Goal: Check status: Check status

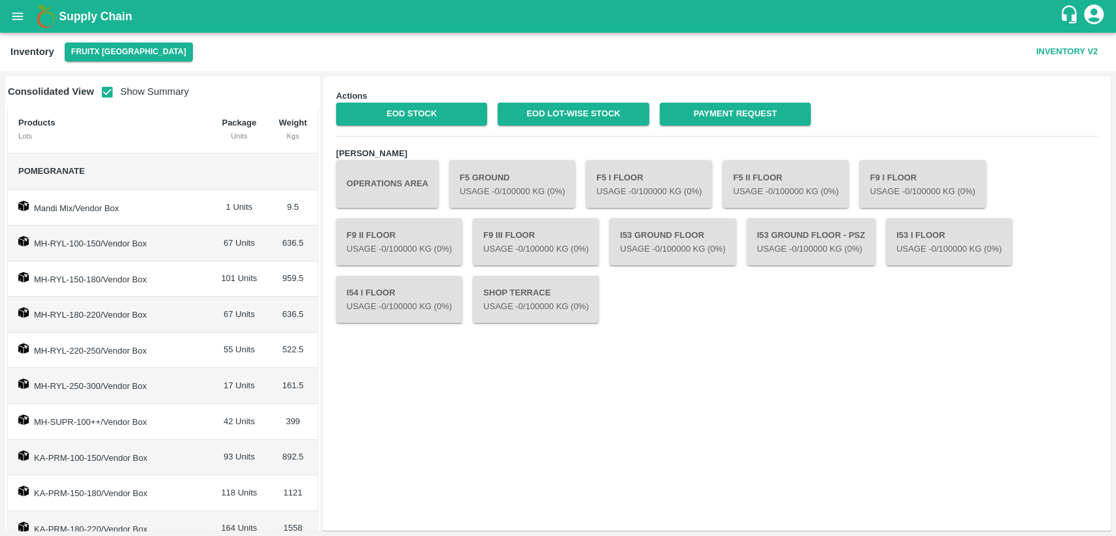
click at [22, 25] on button "open drawer" at bounding box center [18, 16] width 30 height 30
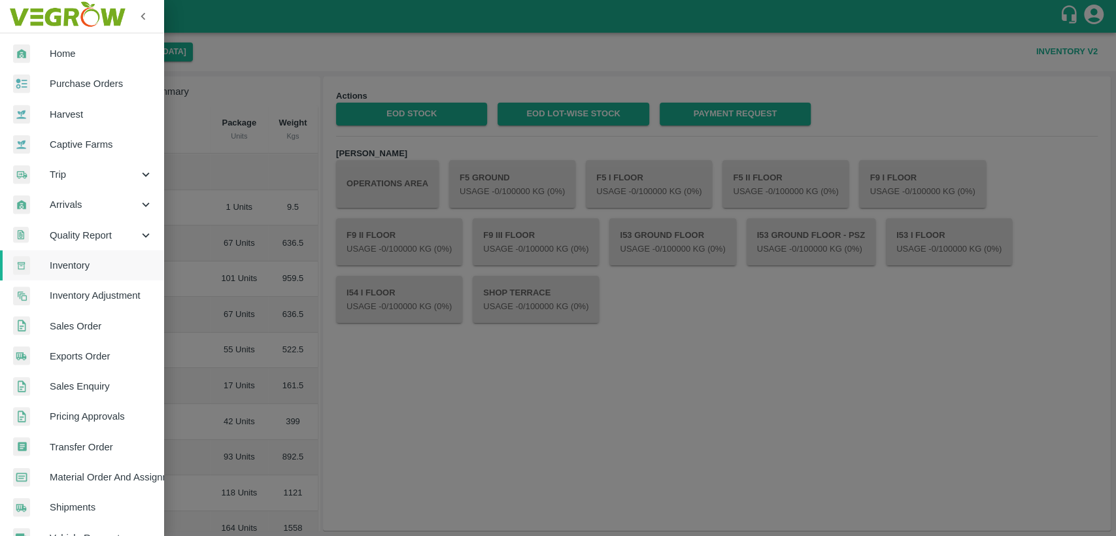
click at [69, 56] on span "Home" at bounding box center [101, 53] width 103 height 14
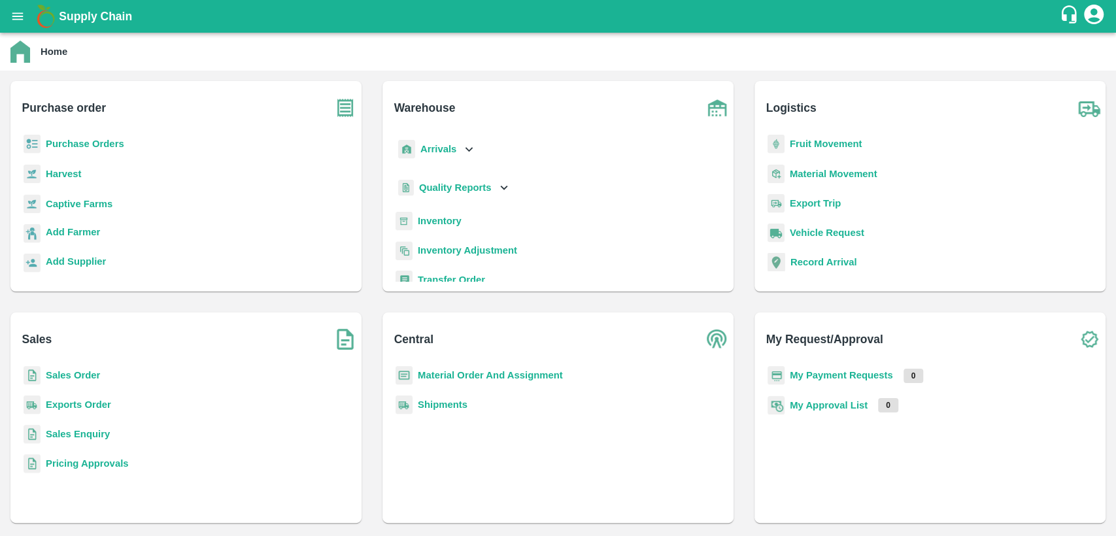
click at [89, 379] on b "Sales Order" at bounding box center [73, 375] width 54 height 10
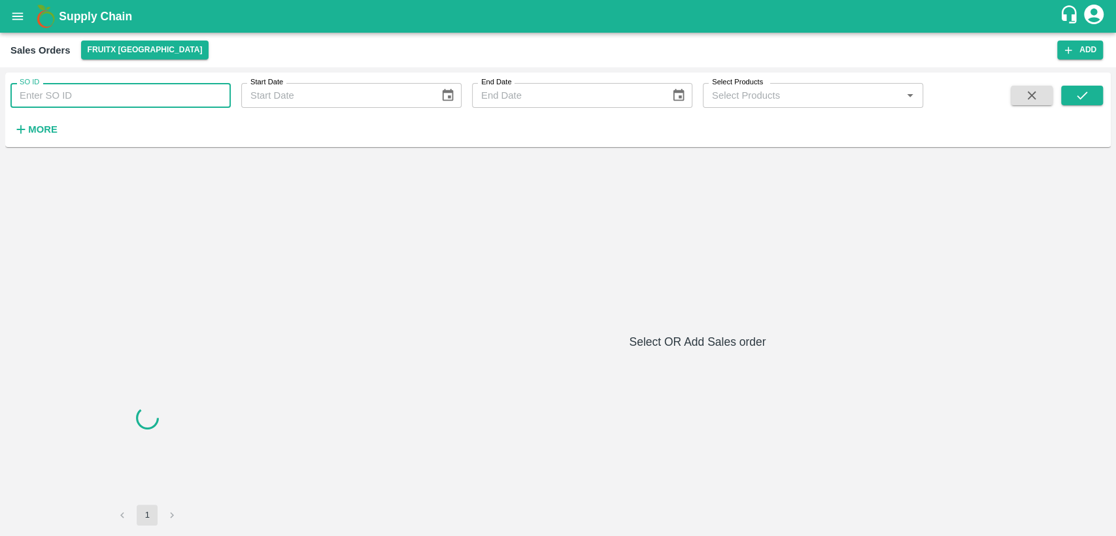
click at [79, 97] on input "SO ID" at bounding box center [120, 95] width 220 height 25
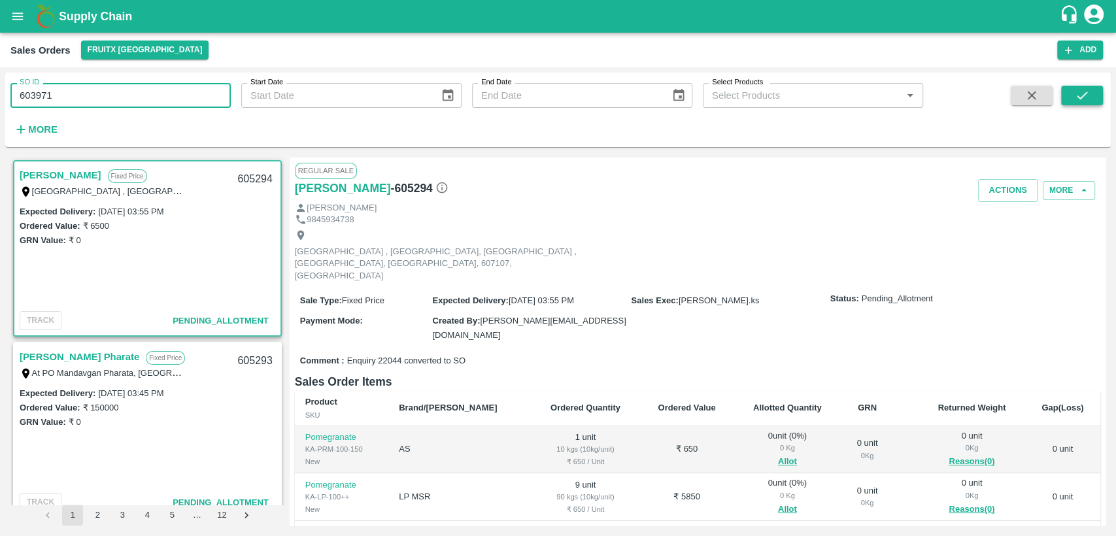
click at [1078, 99] on icon "submit" at bounding box center [1082, 95] width 14 height 14
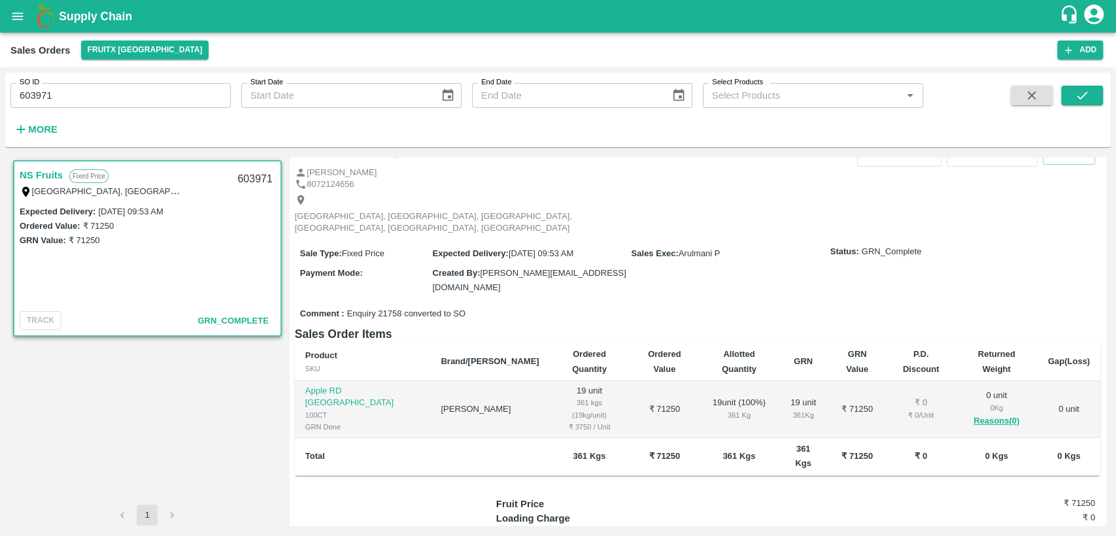
scroll to position [107, 0]
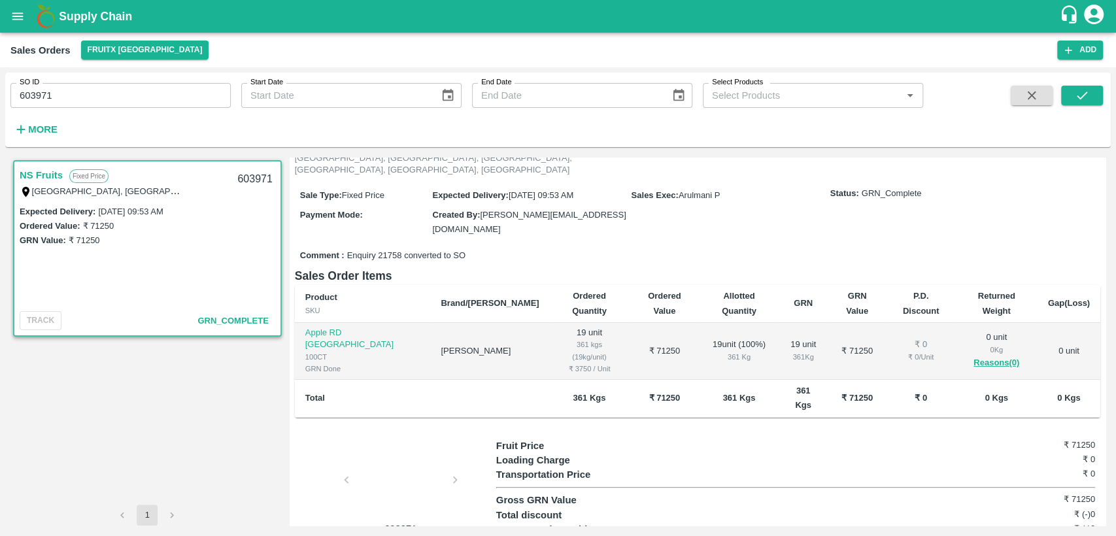
click at [406, 449] on div at bounding box center [401, 483] width 98 height 69
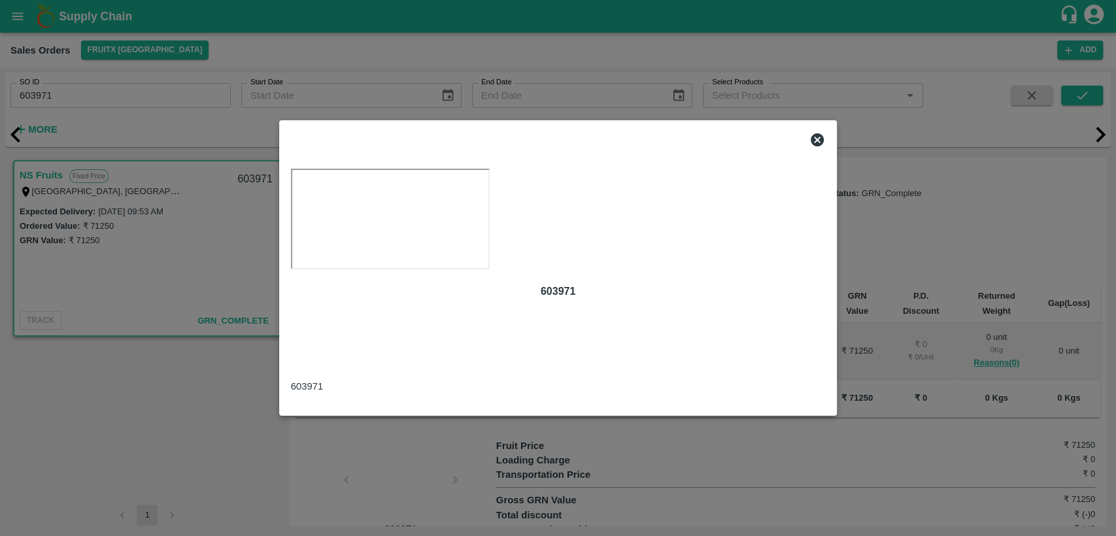
click at [819, 133] on icon at bounding box center [817, 139] width 13 height 13
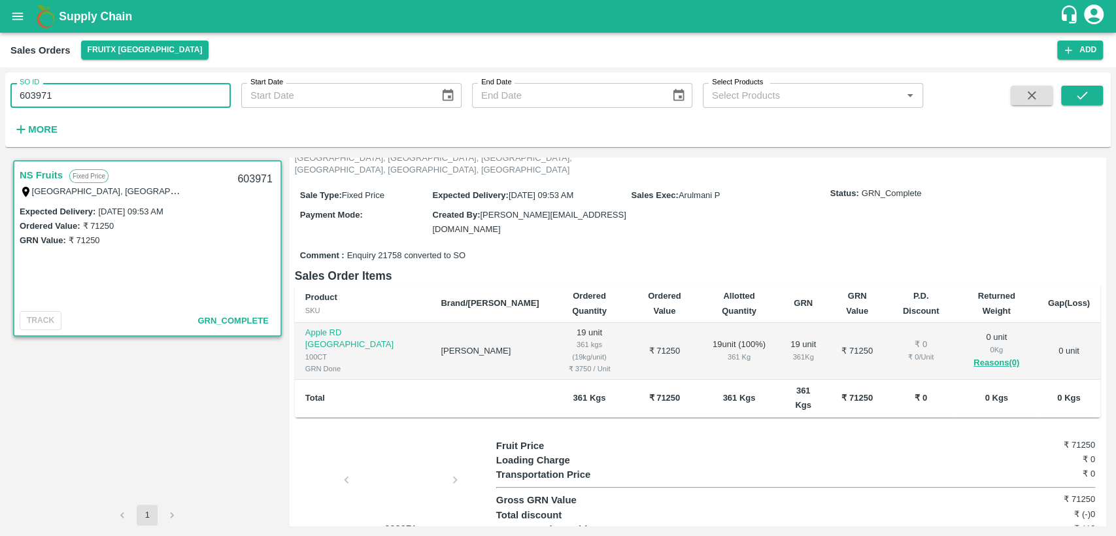
click at [0, 85] on div "SO ID 603971 SO ID Start Date Start Date End Date End Date Select Products Sele…" at bounding box center [558, 301] width 1116 height 469
paste input "text"
click at [1091, 94] on button "submit" at bounding box center [1082, 96] width 42 height 20
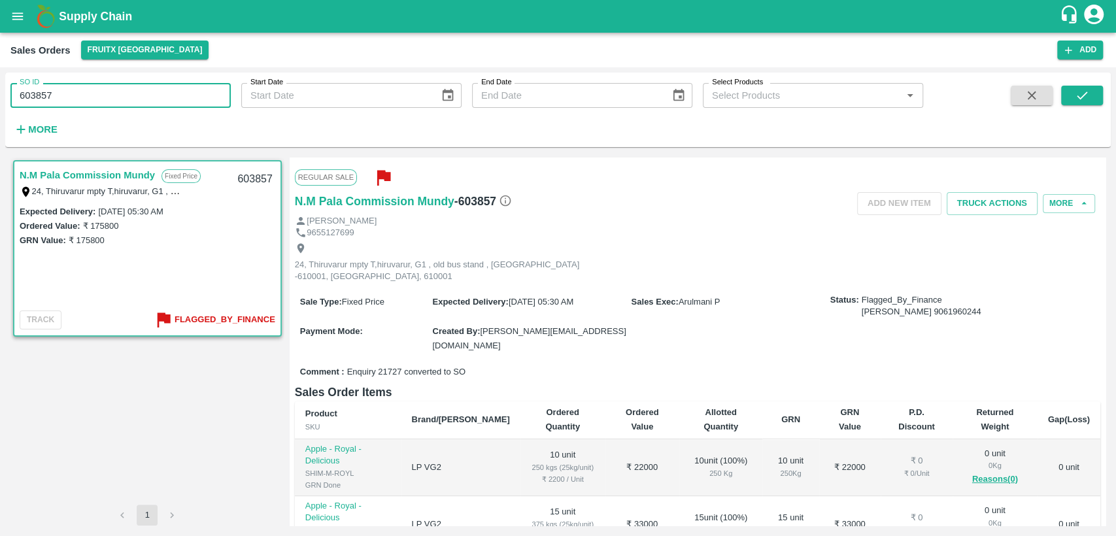
drag, startPoint x: 52, startPoint y: 90, endPoint x: 0, endPoint y: 97, distance: 52.8
click at [0, 97] on div "SO ID 603857 SO ID Start Date Start Date End Date End Date Select Products Sele…" at bounding box center [558, 301] width 1116 height 469
paste input "text"
click at [1088, 94] on icon "submit" at bounding box center [1082, 95] width 14 height 14
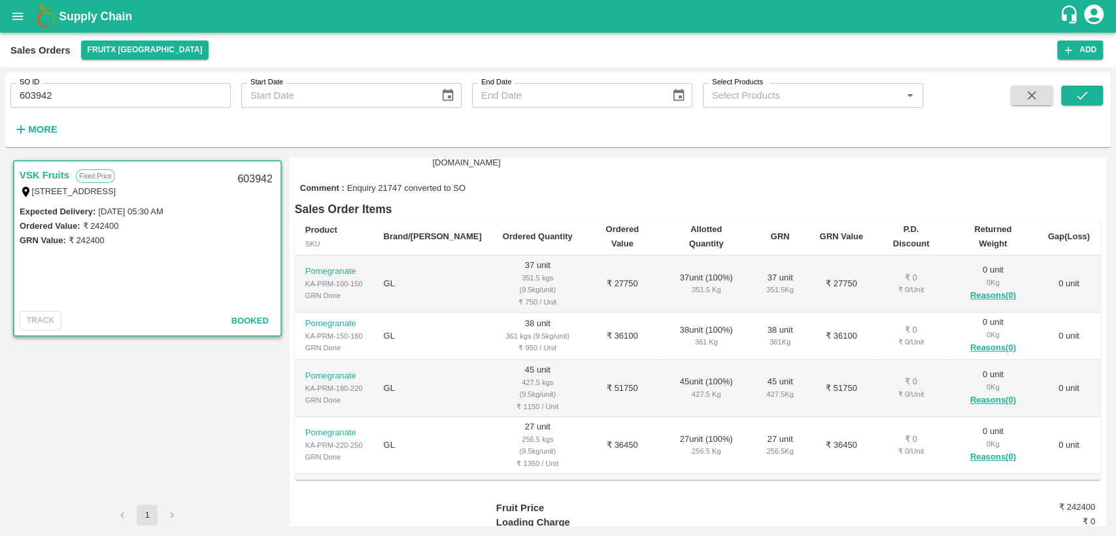
scroll to position [260, 0]
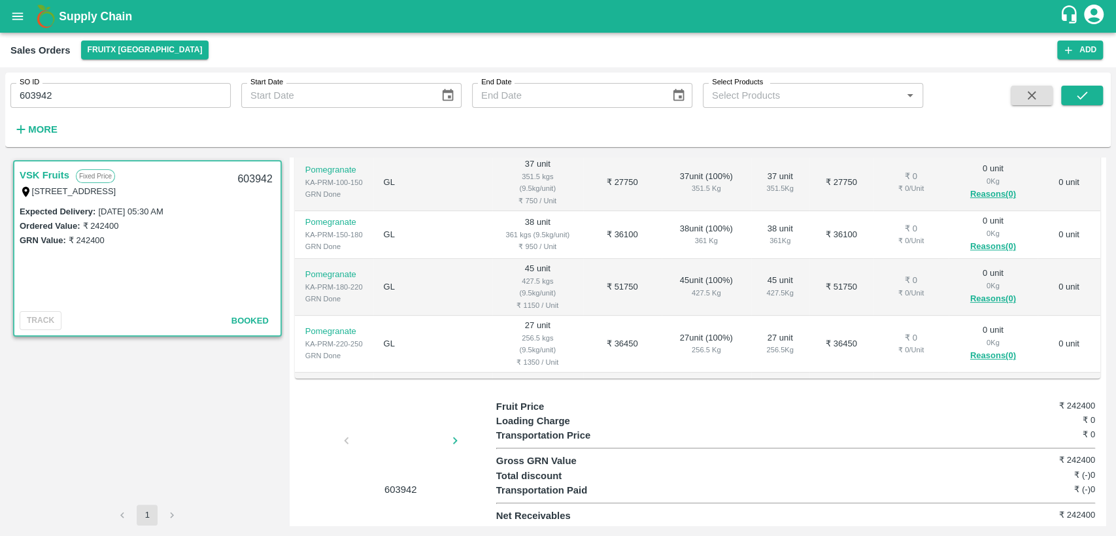
click at [415, 441] on div at bounding box center [401, 444] width 98 height 69
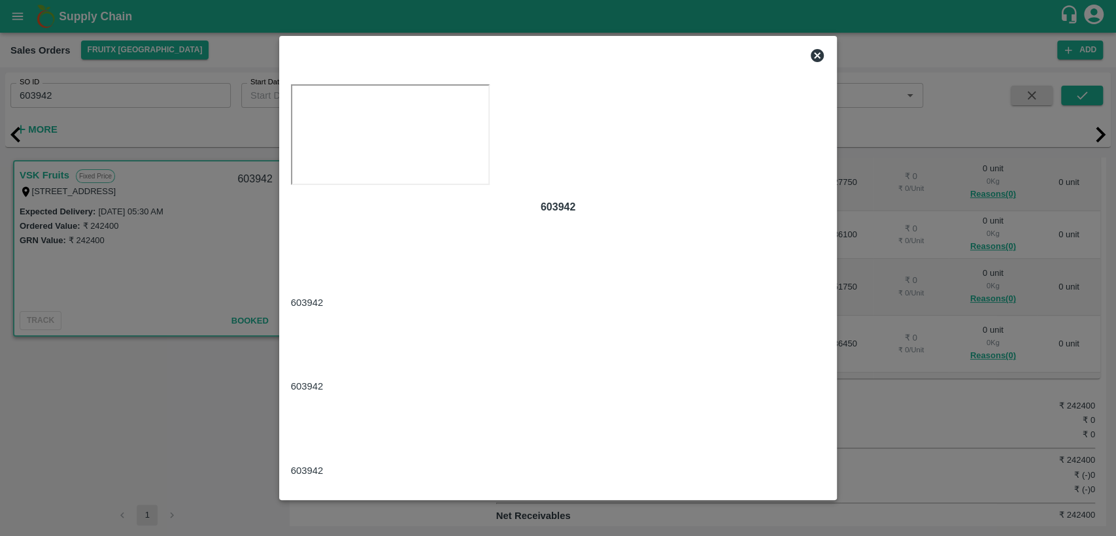
click at [819, 56] on icon at bounding box center [817, 55] width 13 height 13
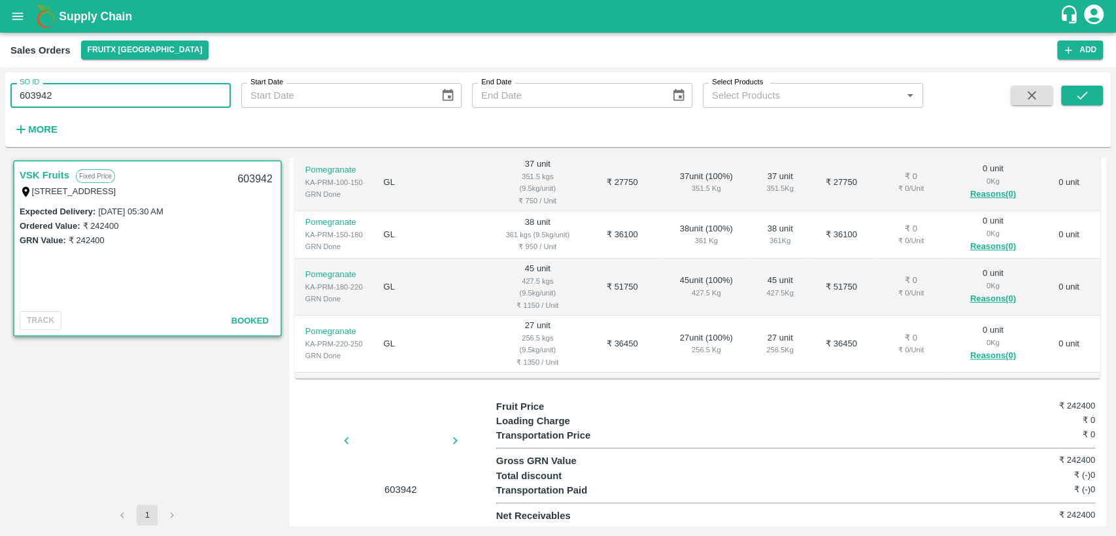
drag, startPoint x: 48, startPoint y: 103, endPoint x: 0, endPoint y: 105, distance: 47.8
click at [0, 105] on div "SO ID 603942 SO ID Start Date Start Date End Date End Date Select Products Sele…" at bounding box center [558, 301] width 1116 height 469
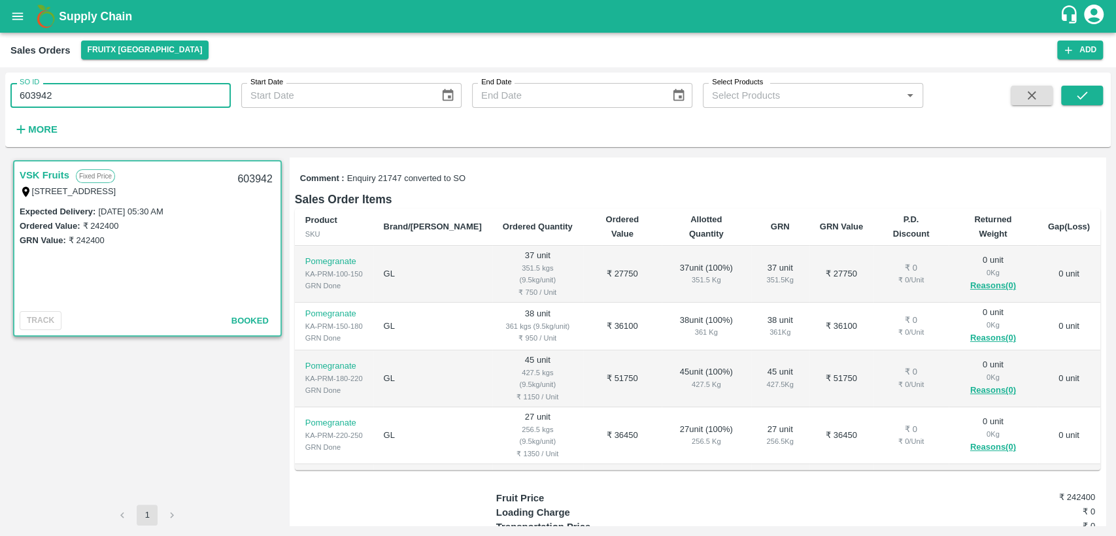
scroll to position [42, 0]
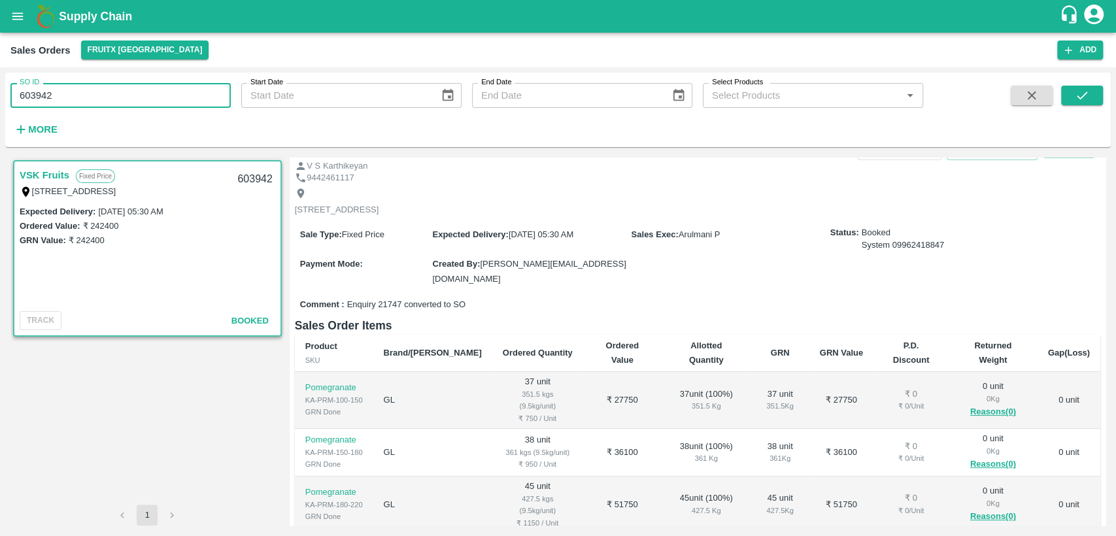
click at [29, 92] on input "603942" at bounding box center [120, 95] width 220 height 25
click at [73, 95] on input "603942" at bounding box center [120, 95] width 220 height 25
drag, startPoint x: 70, startPoint y: 95, endPoint x: 0, endPoint y: 102, distance: 70.3
click at [0, 102] on div "SO ID 603942 SO ID Start Date Start Date End Date End Date Select Products Sele…" at bounding box center [558, 301] width 1116 height 469
paste input "text"
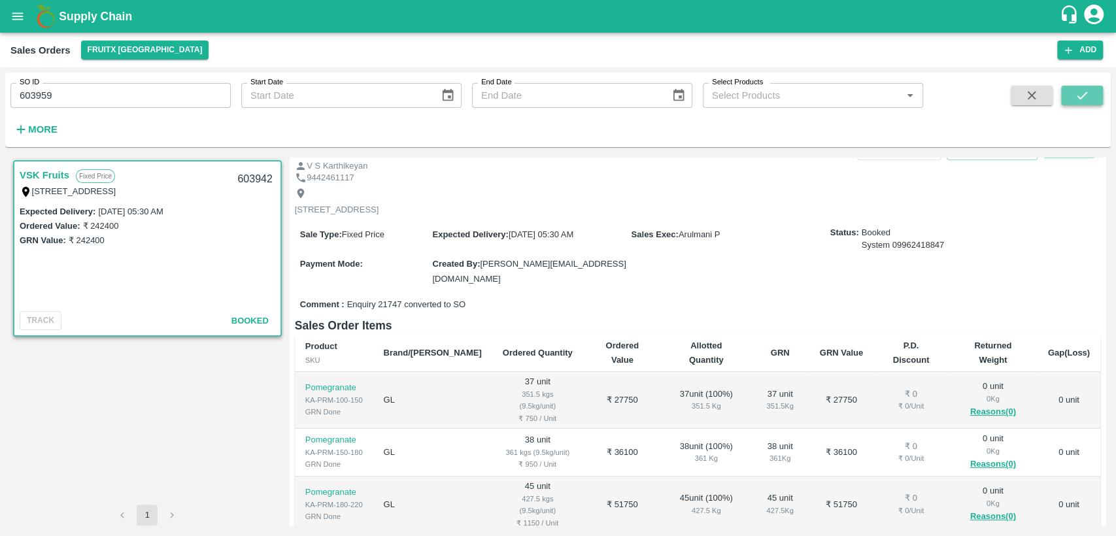
click at [1090, 101] on button "submit" at bounding box center [1082, 96] width 42 height 20
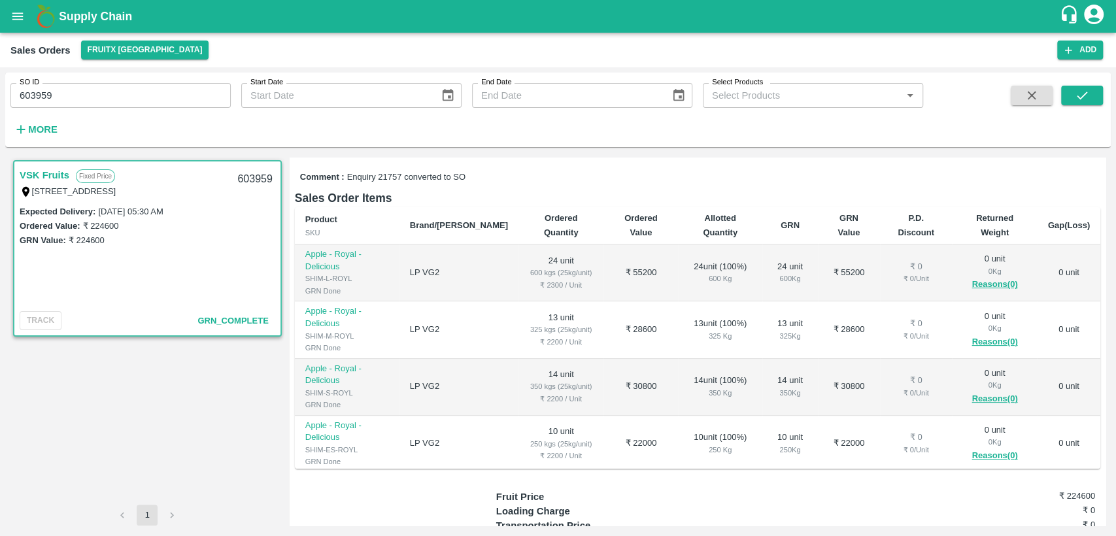
scroll to position [263, 0]
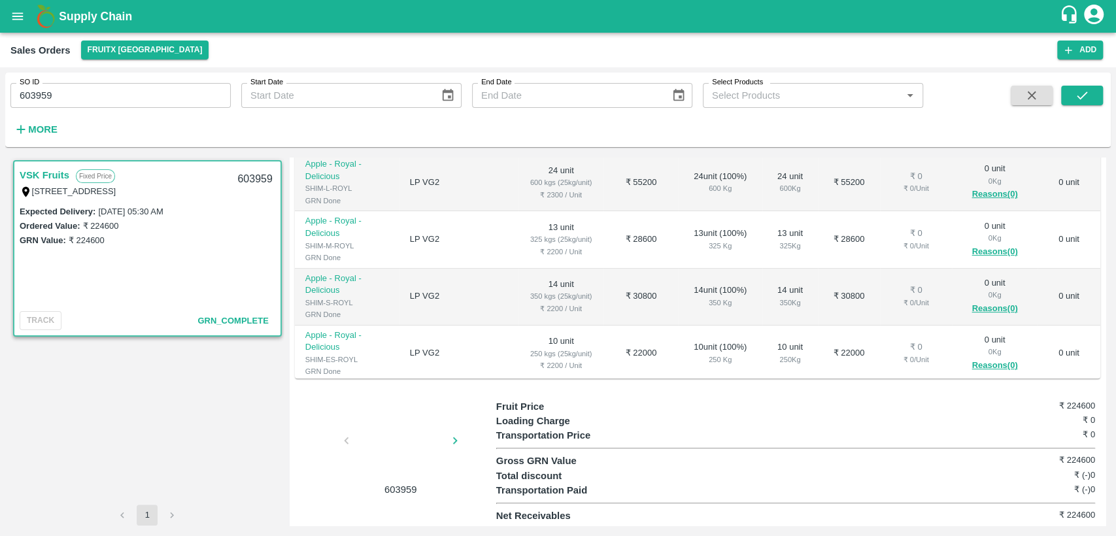
click at [403, 423] on div at bounding box center [401, 444] width 98 height 69
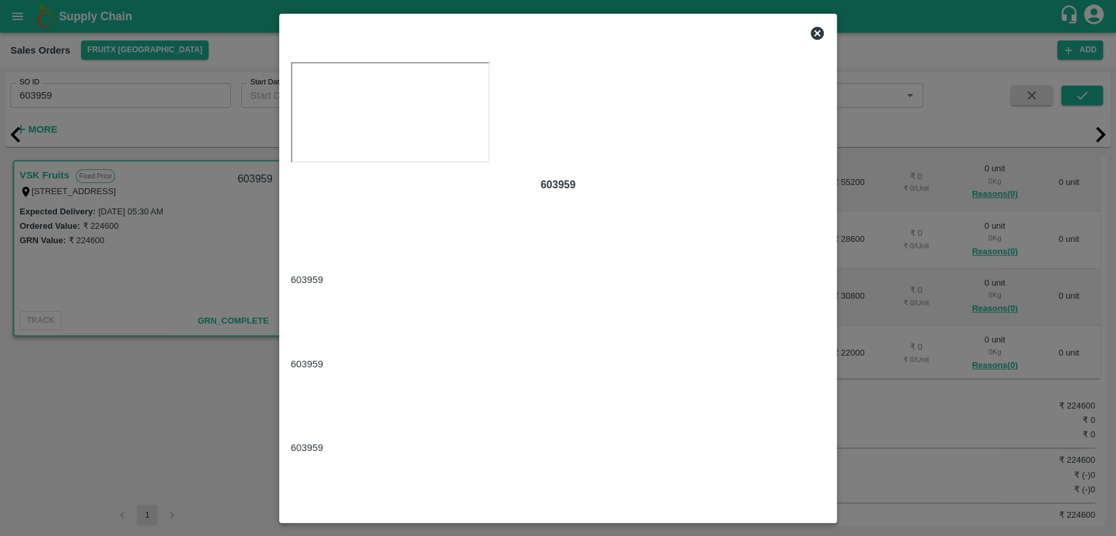
click at [403, 371] on div at bounding box center [558, 329] width 535 height 84
click at [486, 426] on div at bounding box center [558, 413] width 535 height 84
click at [562, 455] on div at bounding box center [558, 497] width 535 height 84
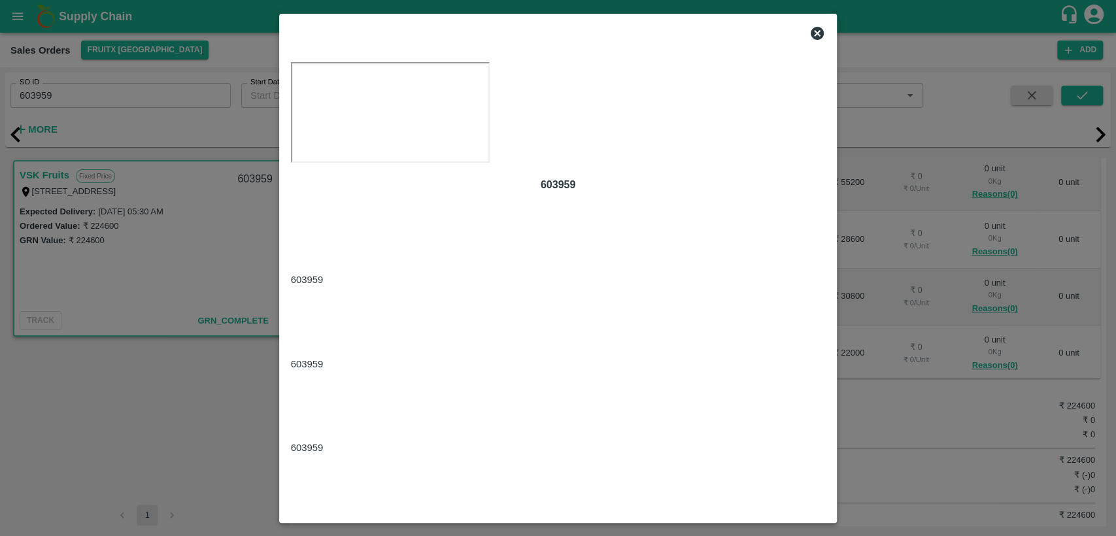
scroll to position [0, 90]
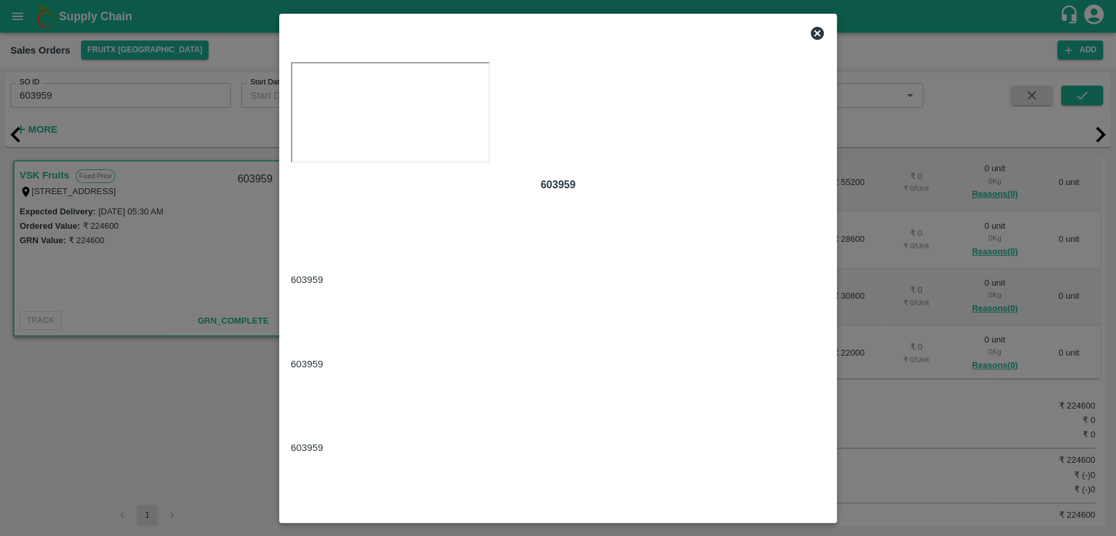
scroll to position [0, 495]
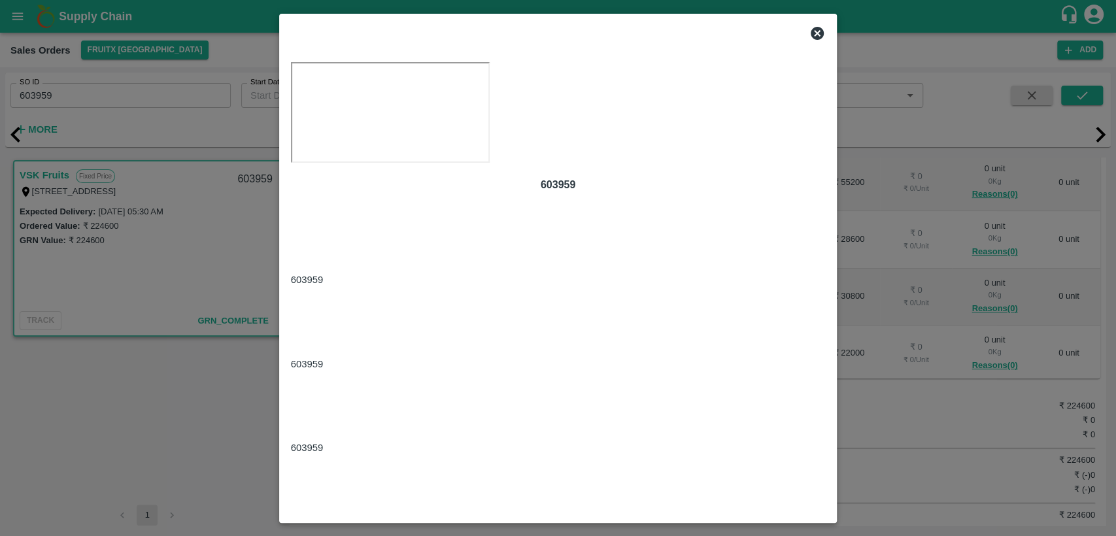
scroll to position [0, 1387]
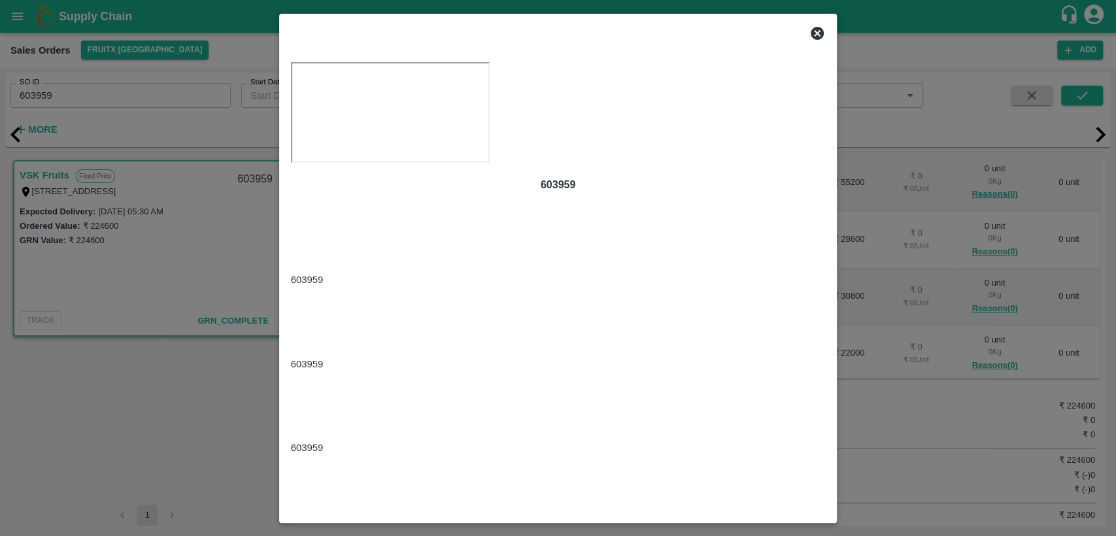
click at [820, 40] on icon at bounding box center [817, 33] width 13 height 13
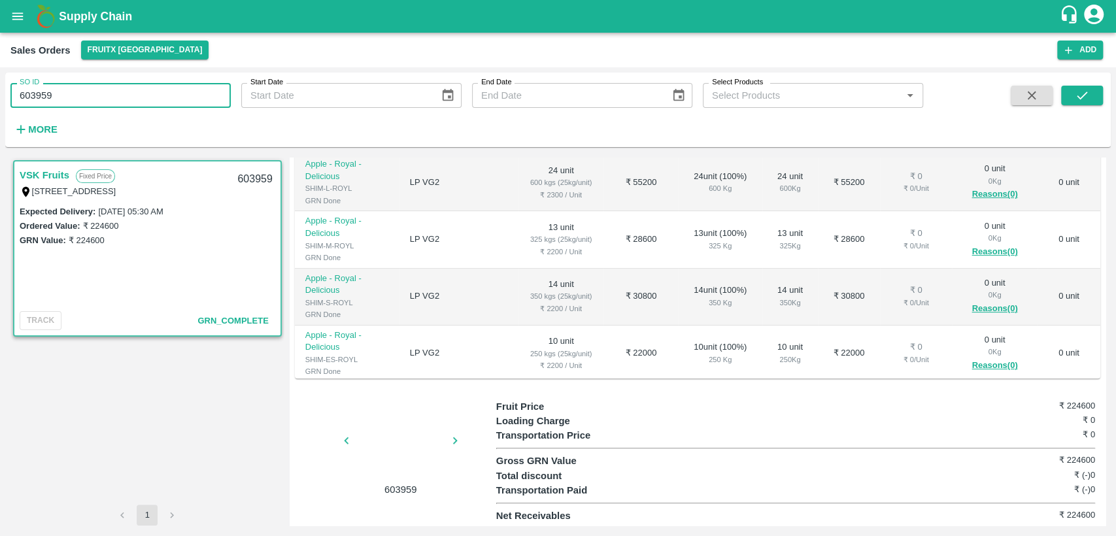
drag, startPoint x: 61, startPoint y: 97, endPoint x: 0, endPoint y: 90, distance: 61.2
click at [0, 90] on div "SO ID 603959 SO ID Start Date Start Date End Date End Date Select Products Sele…" at bounding box center [558, 301] width 1116 height 469
paste input "text"
type input "604379"
click at [1063, 90] on button "submit" at bounding box center [1082, 96] width 42 height 20
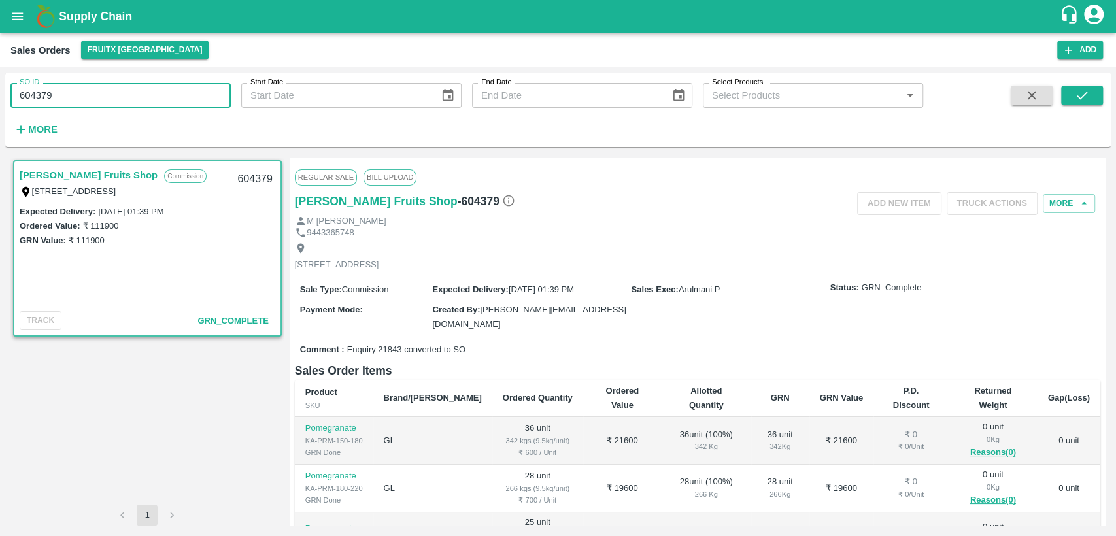
drag, startPoint x: 74, startPoint y: 90, endPoint x: 0, endPoint y: 94, distance: 74.0
click at [0, 94] on div "SO ID 604379 SO ID Start Date Start Date End Date End Date Select Products Sele…" at bounding box center [558, 301] width 1116 height 469
paste input "text"
click at [1085, 94] on icon "submit" at bounding box center [1082, 96] width 10 height 8
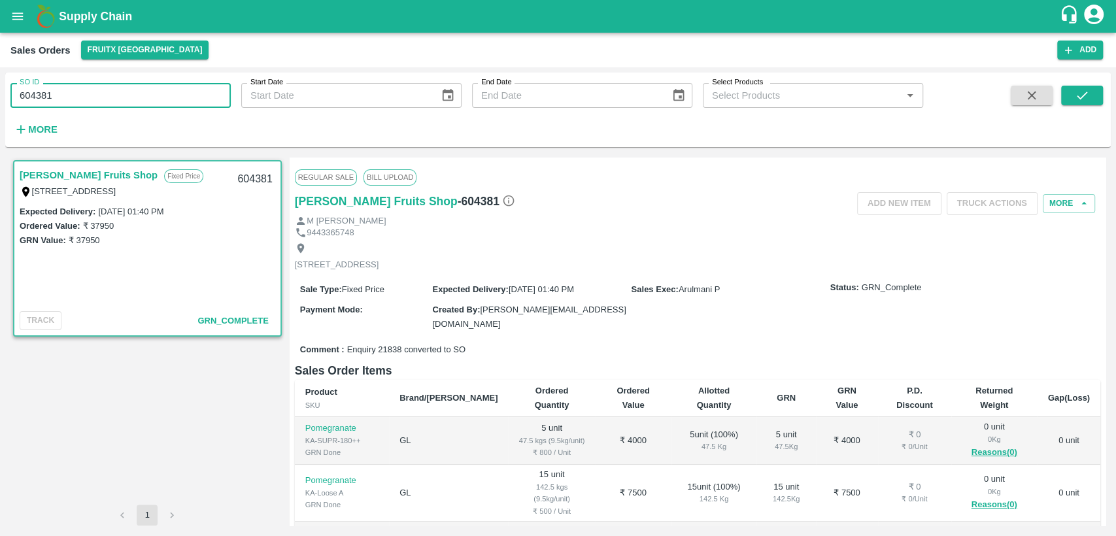
click at [0, 99] on div "SO ID 604381 SO ID Start Date Start Date End Date End Date Select Products Sele…" at bounding box center [558, 301] width 1116 height 469
paste input "text"
click at [1075, 100] on icon "submit" at bounding box center [1082, 95] width 14 height 14
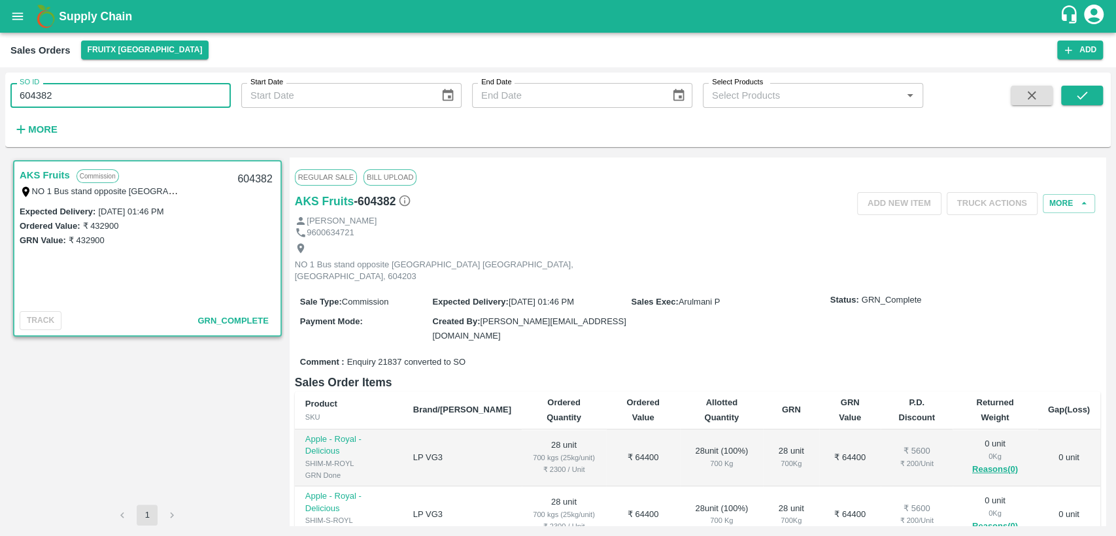
drag, startPoint x: 61, startPoint y: 97, endPoint x: 0, endPoint y: 97, distance: 61.5
click at [0, 97] on div "SO ID 604382 SO ID Start Date Start Date End Date End Date Select Products Sele…" at bounding box center [558, 301] width 1116 height 469
paste input "text"
click at [1073, 87] on button "submit" at bounding box center [1082, 96] width 42 height 20
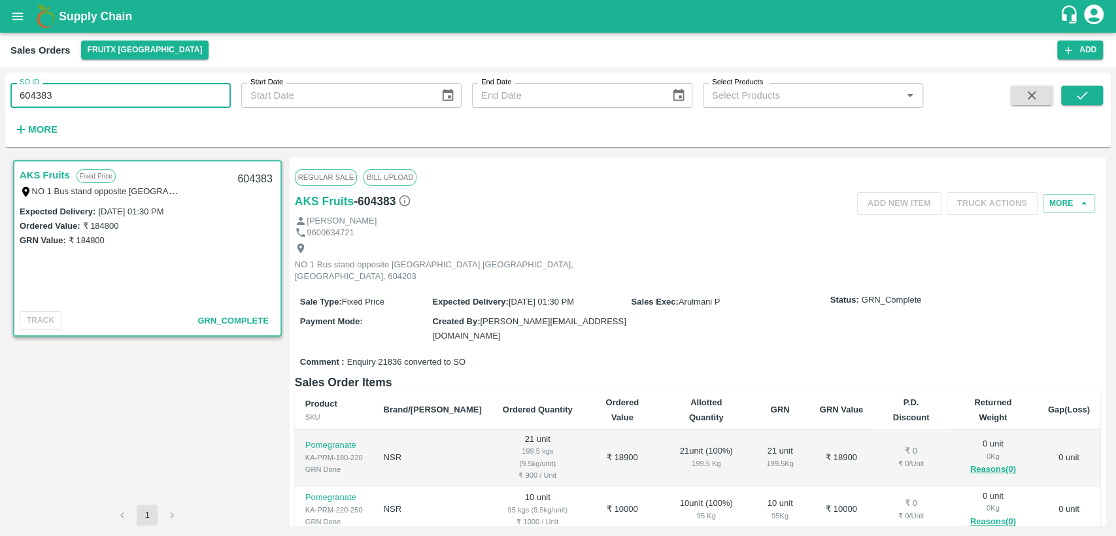
drag, startPoint x: 53, startPoint y: 91, endPoint x: 0, endPoint y: 90, distance: 53.0
click at [0, 90] on div "SO ID 604383 SO ID Start Date Start Date End Date End Date Select Products Sele…" at bounding box center [558, 301] width 1116 height 469
paste input "text"
click at [1085, 101] on icon "submit" at bounding box center [1082, 95] width 14 height 14
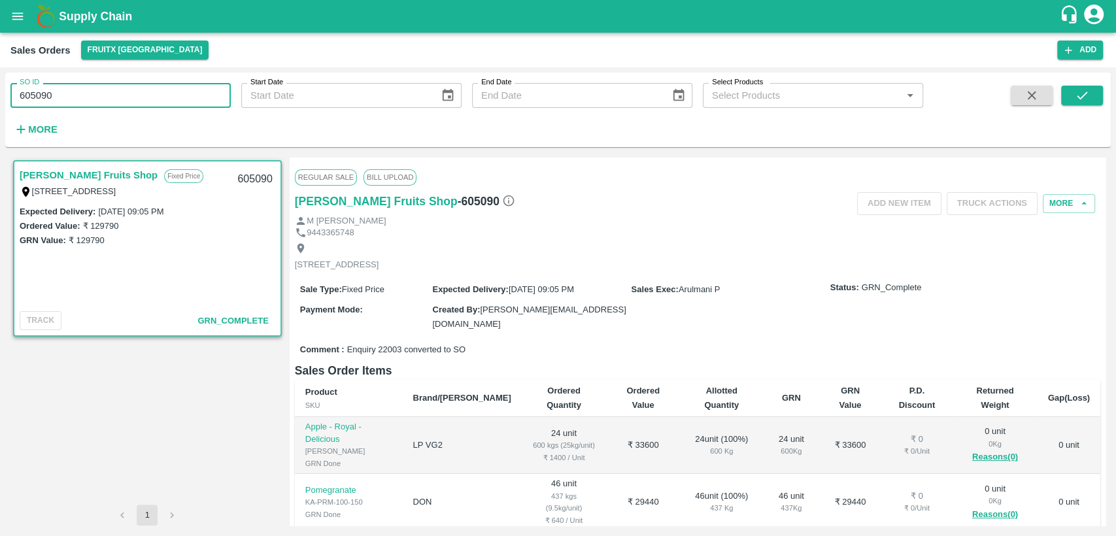
drag, startPoint x: 12, startPoint y: 100, endPoint x: 0, endPoint y: 94, distance: 13.5
click at [0, 94] on div "SO ID 605090 SO ID Start Date Start Date End Date End Date Select Products Sele…" at bounding box center [558, 301] width 1116 height 469
paste input "text"
click at [1083, 94] on icon "submit" at bounding box center [1082, 95] width 14 height 14
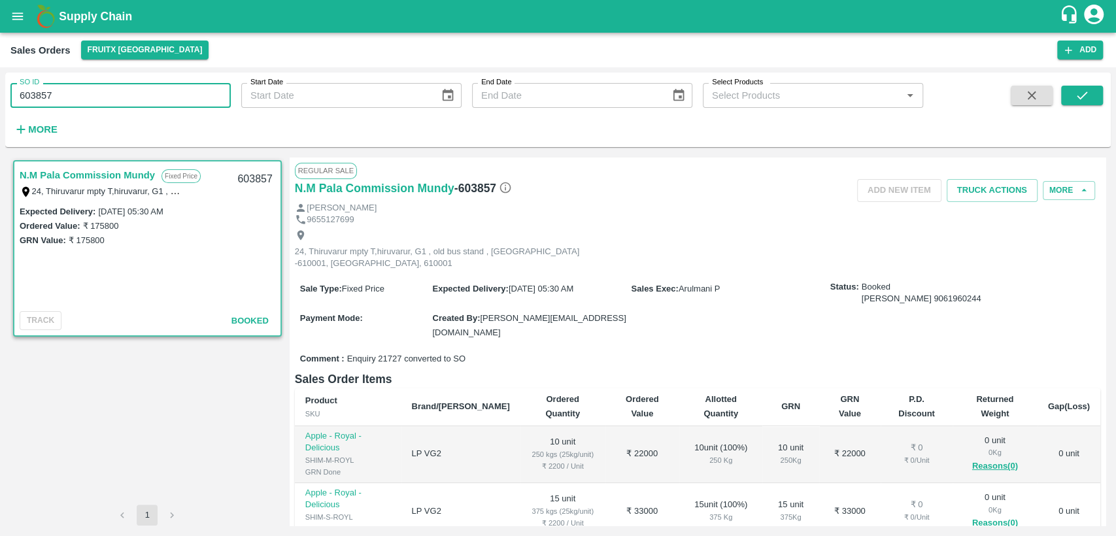
click at [0, 98] on div "SO ID 603857 SO ID Start Date Start Date End Date End Date Select Products Sele…" at bounding box center [558, 301] width 1116 height 469
paste input "text"
click at [1075, 93] on icon "submit" at bounding box center [1082, 95] width 14 height 14
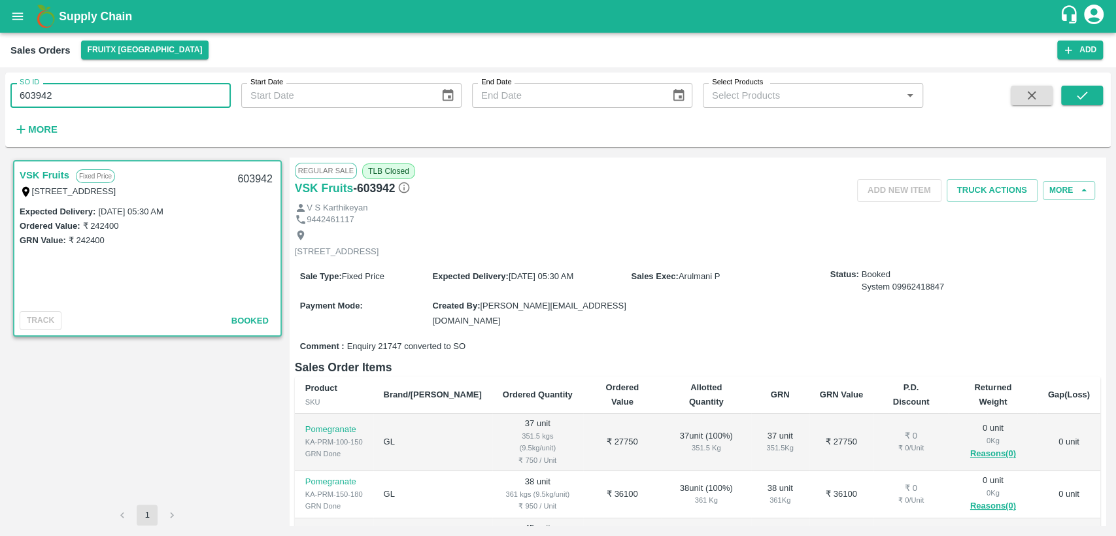
drag, startPoint x: 44, startPoint y: 99, endPoint x: 0, endPoint y: 99, distance: 44.5
click at [0, 99] on div "SO ID 603942 SO ID Start Date Start Date End Date End Date Select Products Sele…" at bounding box center [558, 301] width 1116 height 469
paste input "text"
click at [1078, 90] on icon "submit" at bounding box center [1082, 95] width 14 height 14
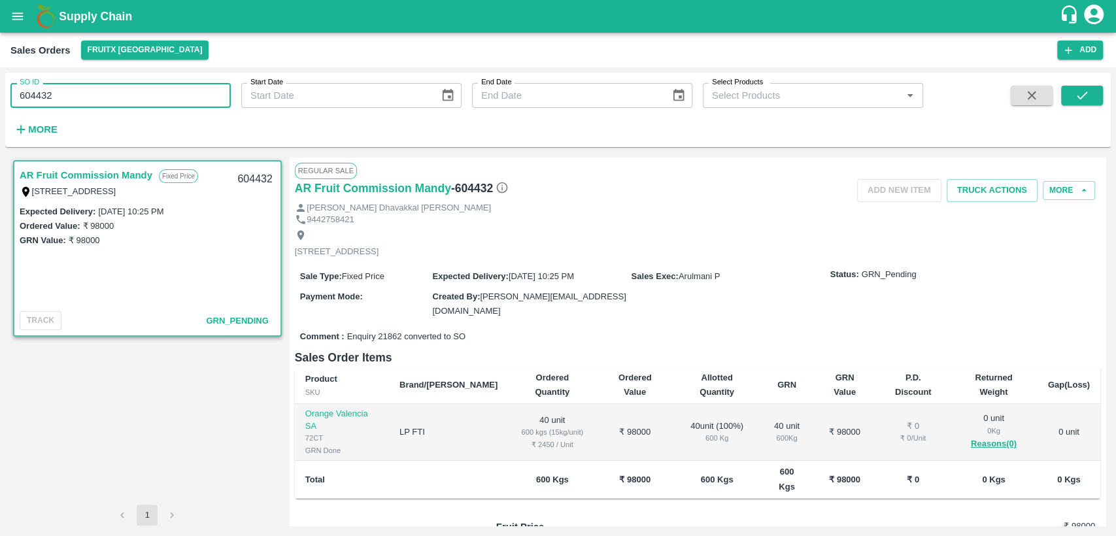
drag, startPoint x: 56, startPoint y: 90, endPoint x: 0, endPoint y: 91, distance: 55.6
click at [0, 91] on div "SO ID 604432 SO ID Start Date Start Date End Date End Date Select Products Sele…" at bounding box center [558, 301] width 1116 height 469
paste input "text"
type input "605107"
click at [1087, 91] on icon "submit" at bounding box center [1082, 95] width 14 height 14
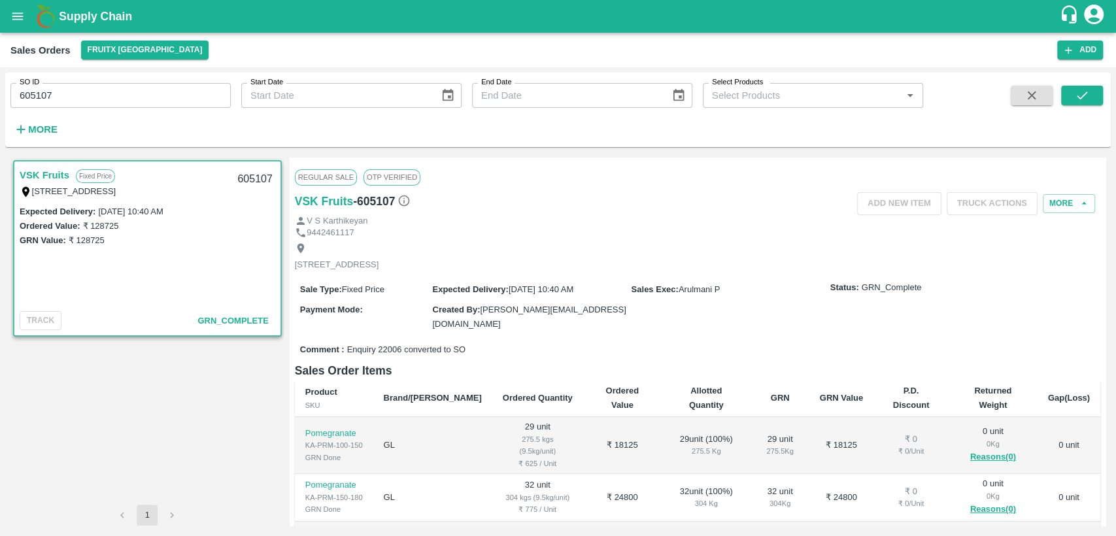
scroll to position [263, 0]
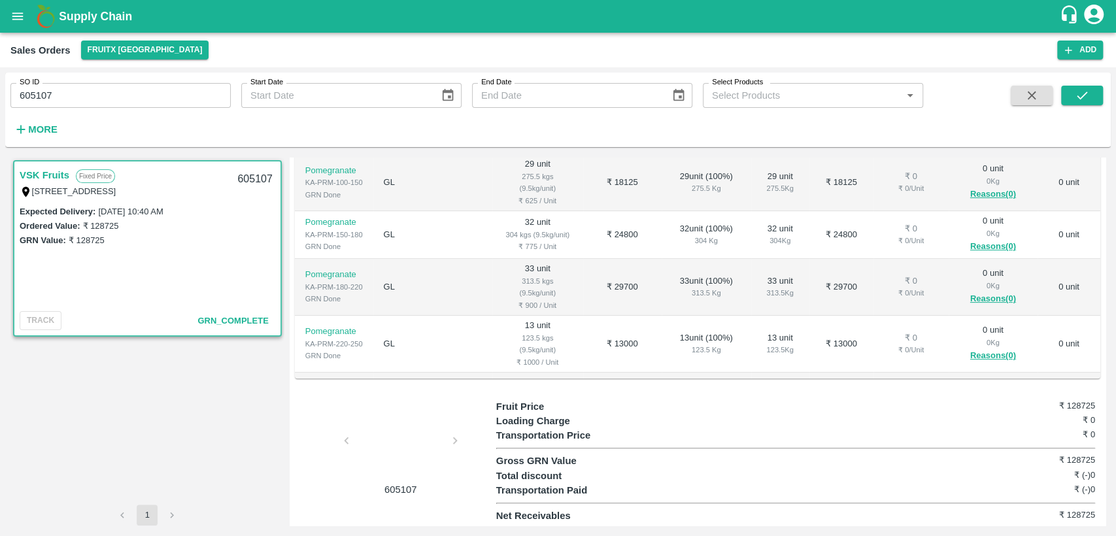
click at [402, 468] on div at bounding box center [401, 444] width 98 height 69
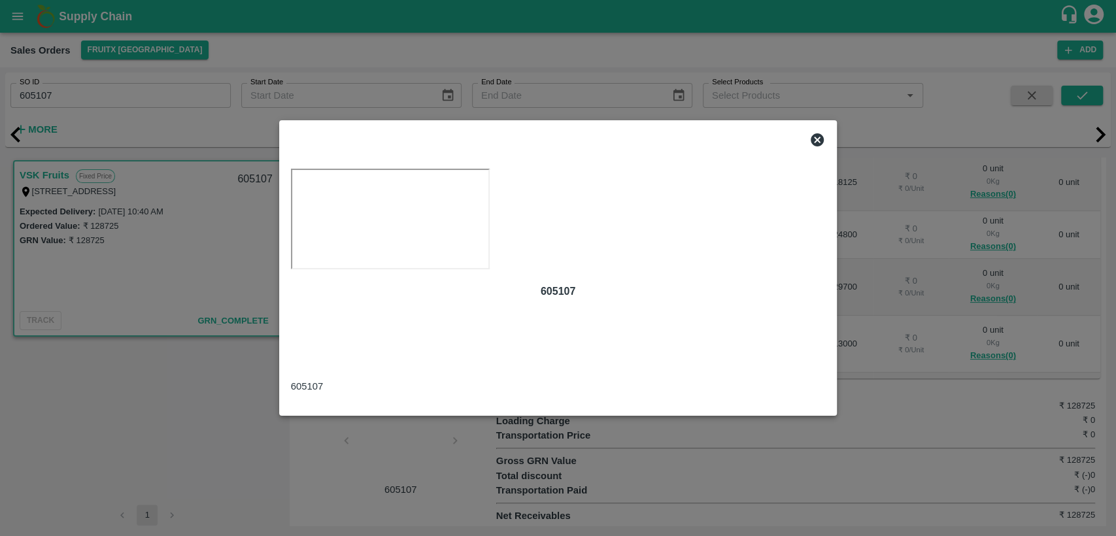
click at [822, 133] on icon at bounding box center [817, 139] width 13 height 13
